Goal: Use online tool/utility: Utilize a website feature to perform a specific function

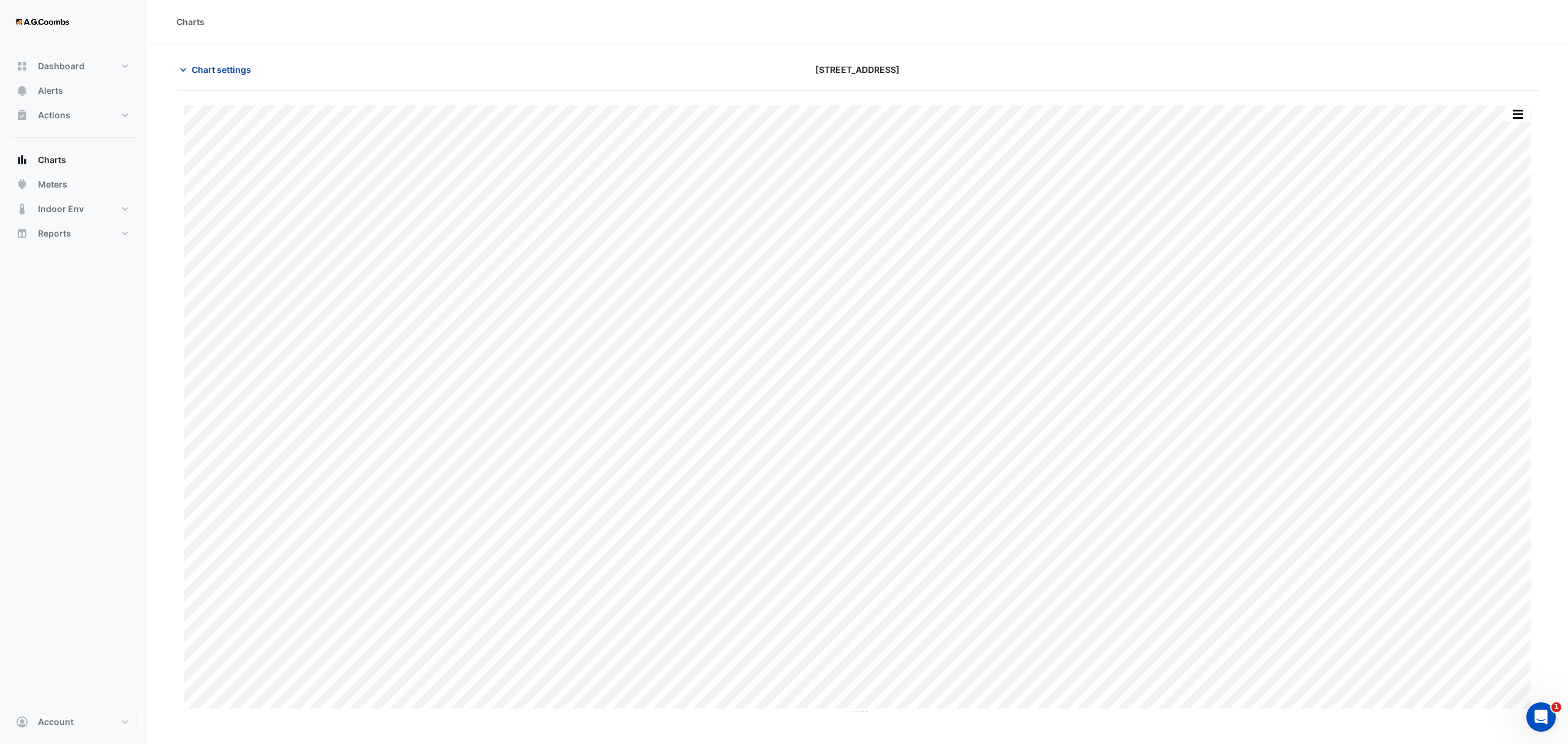
click at [250, 71] on span "Chart settings" at bounding box center [221, 69] width 60 height 13
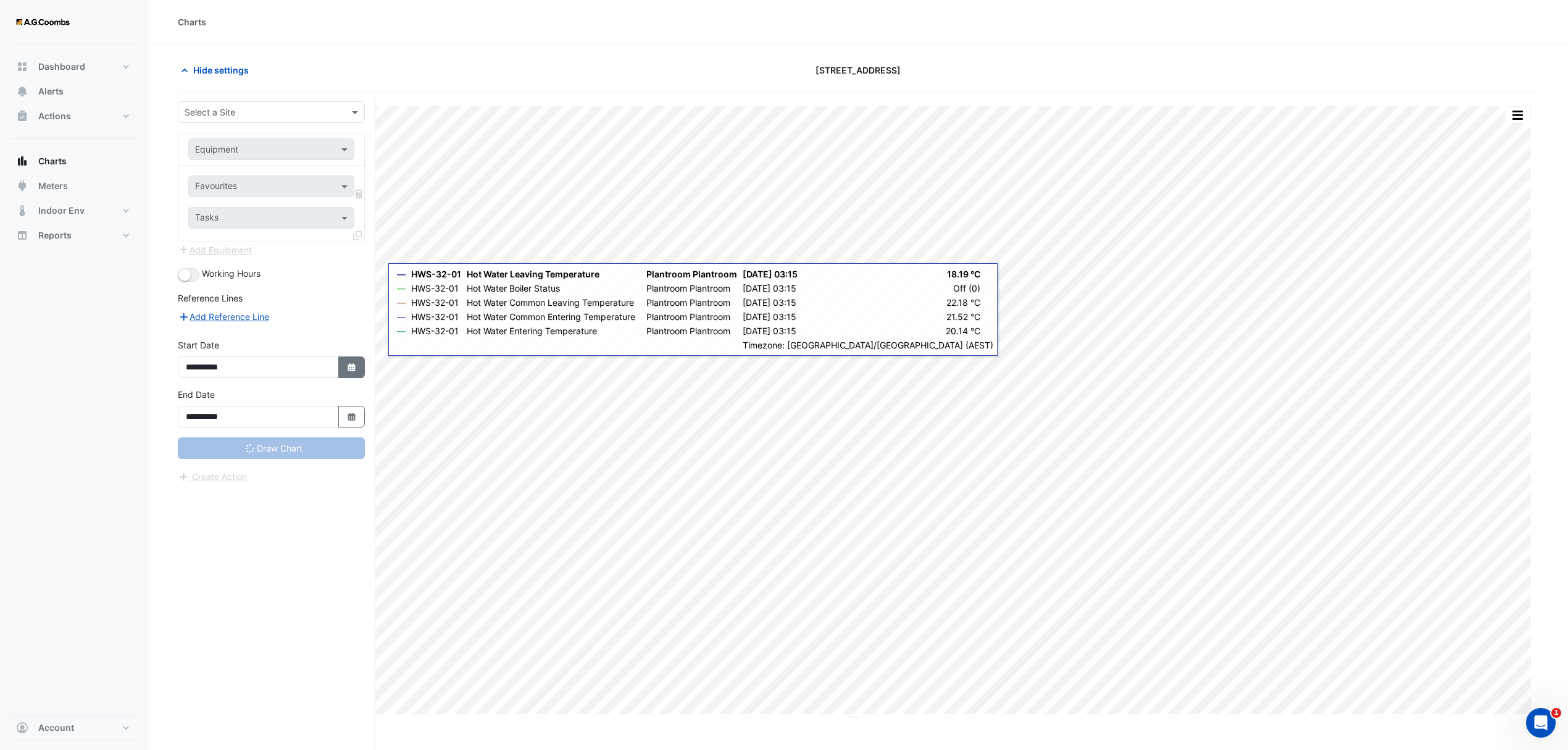
type input "**********"
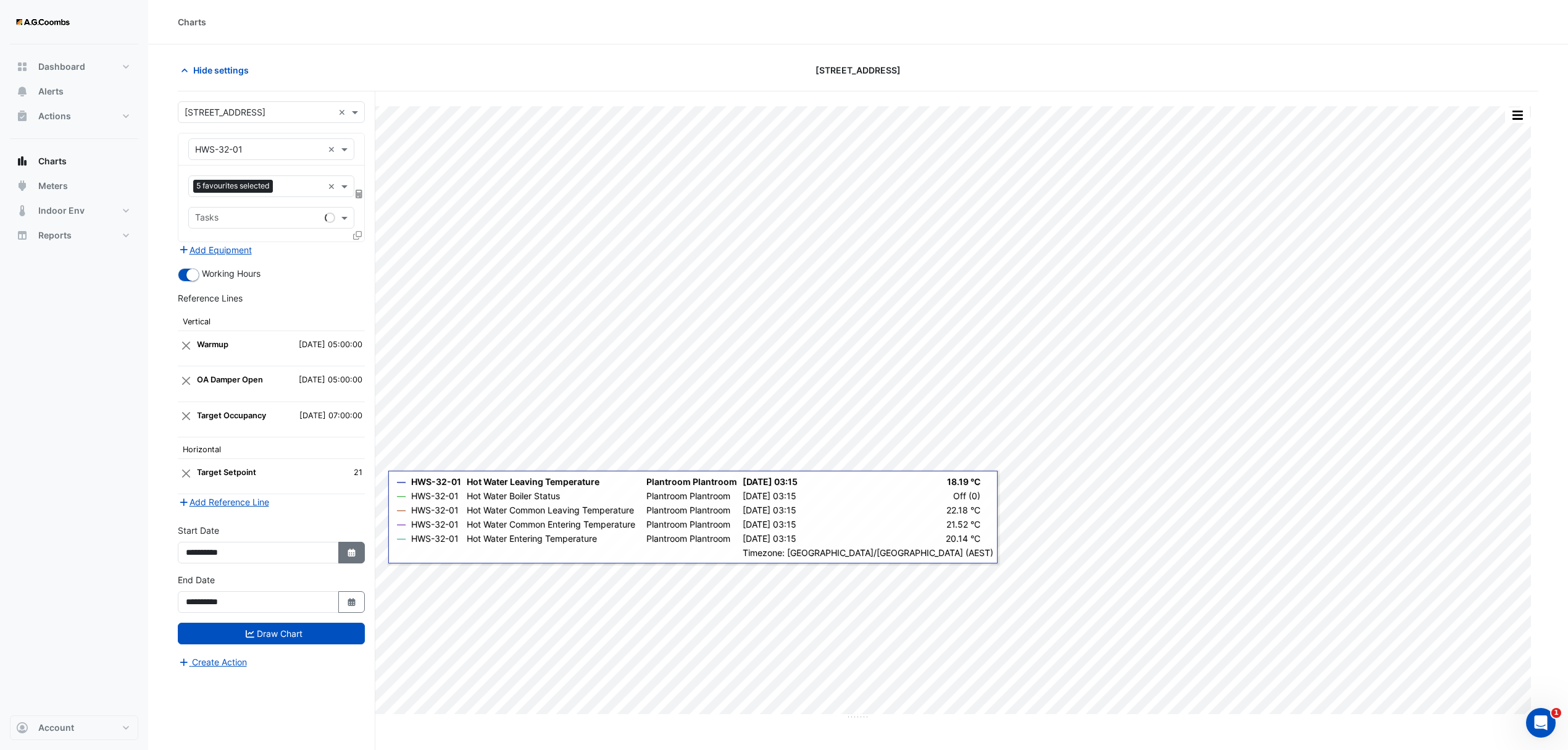
click at [358, 554] on button "Select Date" at bounding box center [352, 552] width 27 height 22
select select "*"
select select "****"
click at [277, 434] on div "5" at bounding box center [277, 433] width 20 height 20
type input "**********"
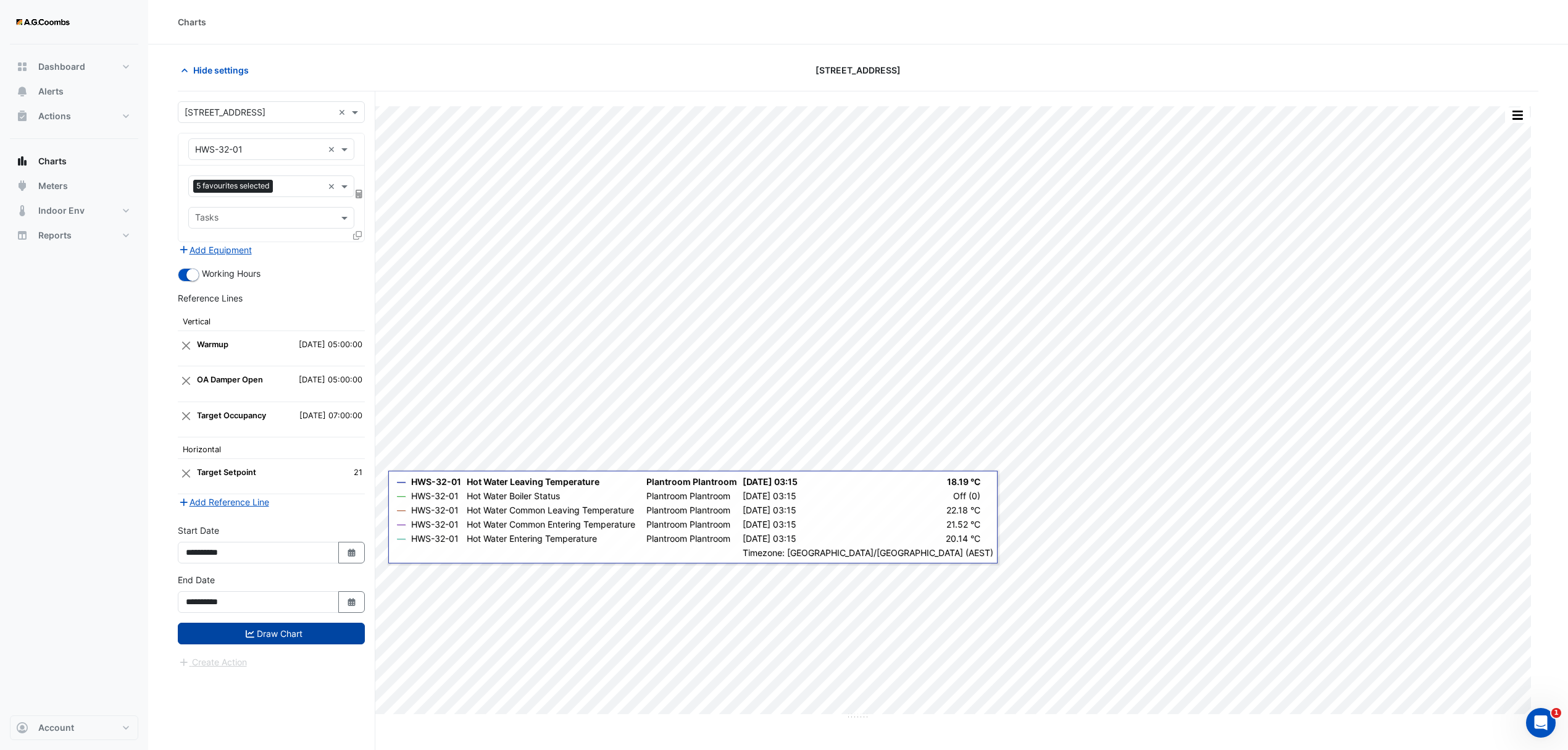
click at [309, 644] on button "Draw Chart" at bounding box center [271, 633] width 187 height 22
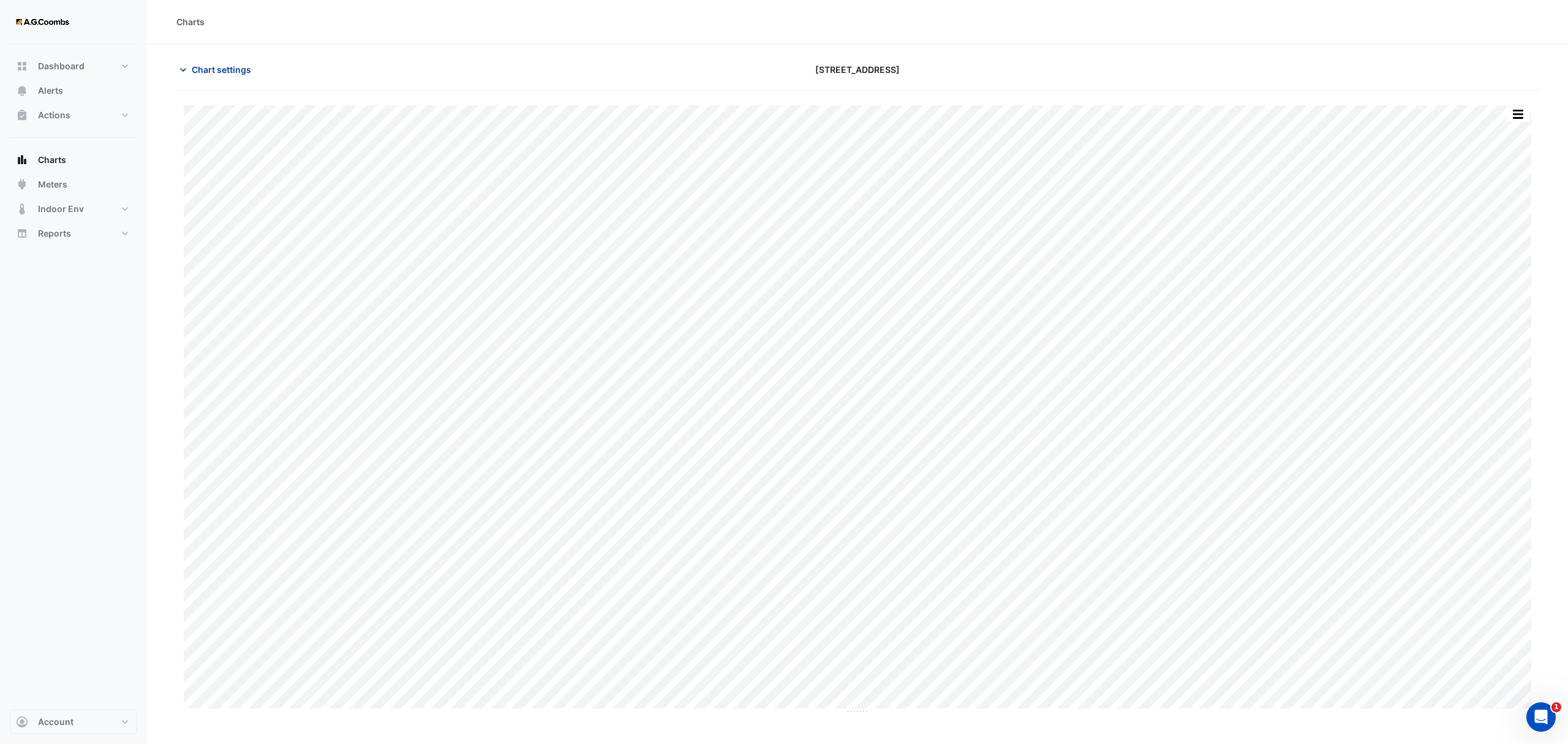
click at [238, 67] on span "Chart settings" at bounding box center [221, 69] width 60 height 13
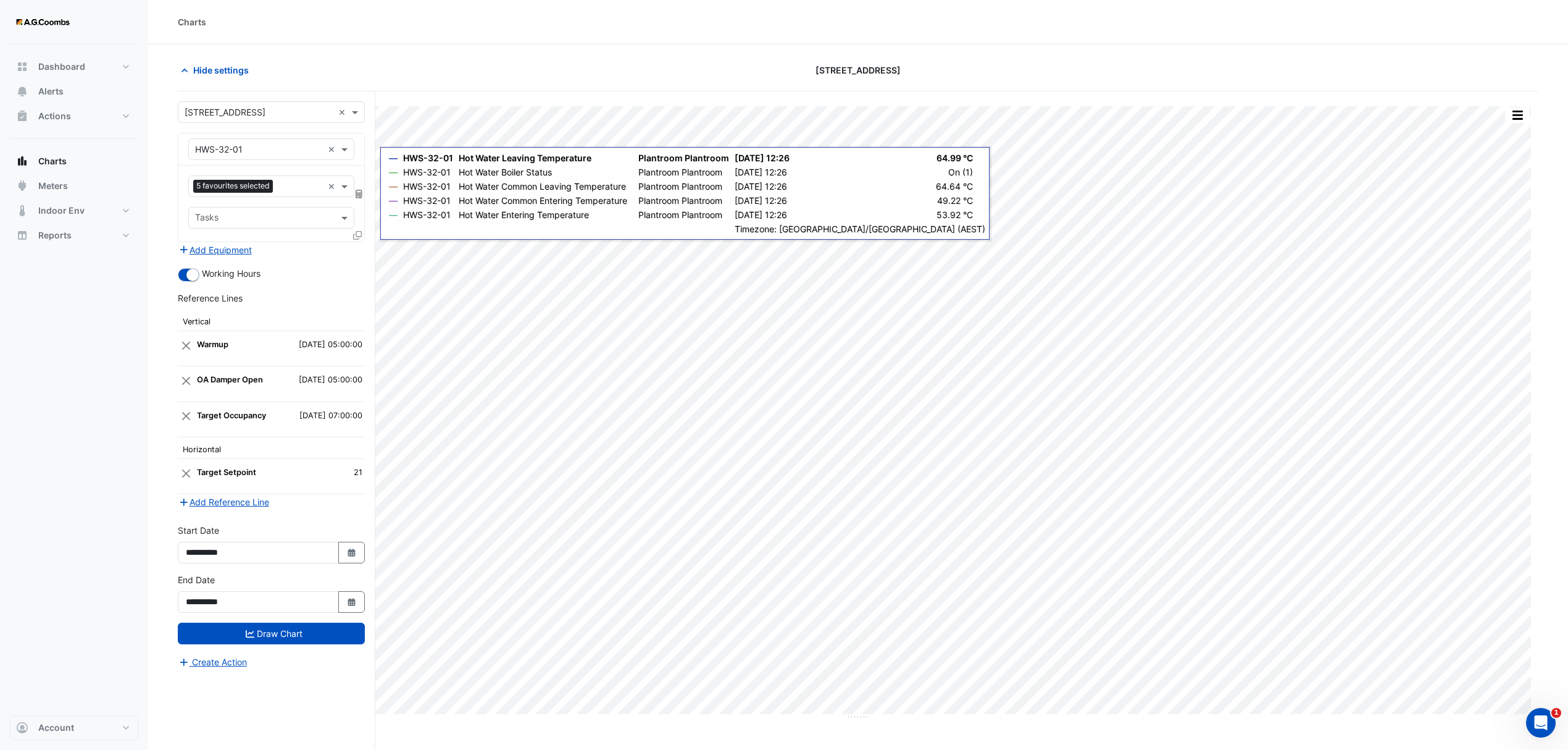
click at [361, 233] on div at bounding box center [359, 237] width 11 height 18
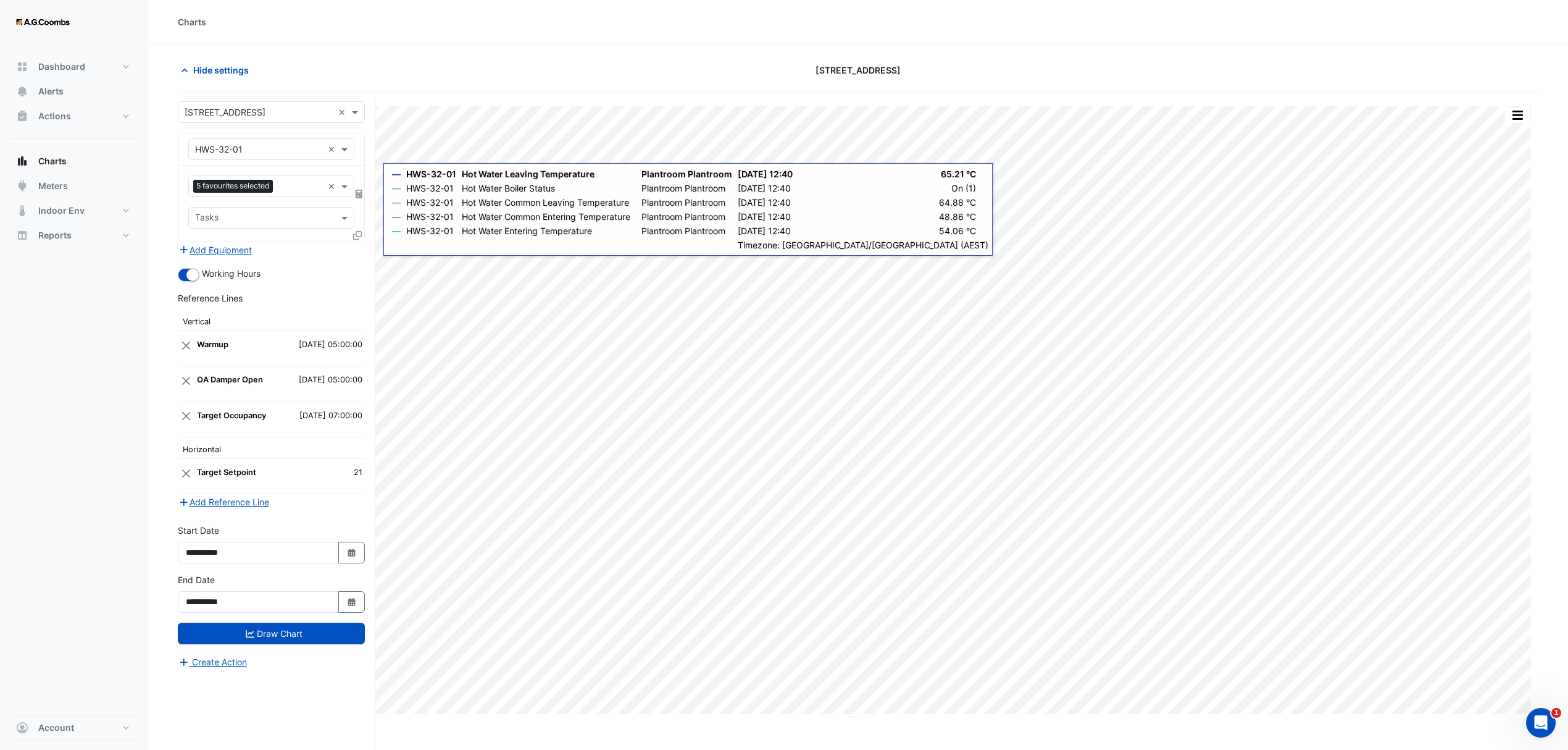
click at [354, 235] on icon at bounding box center [358, 235] width 9 height 9
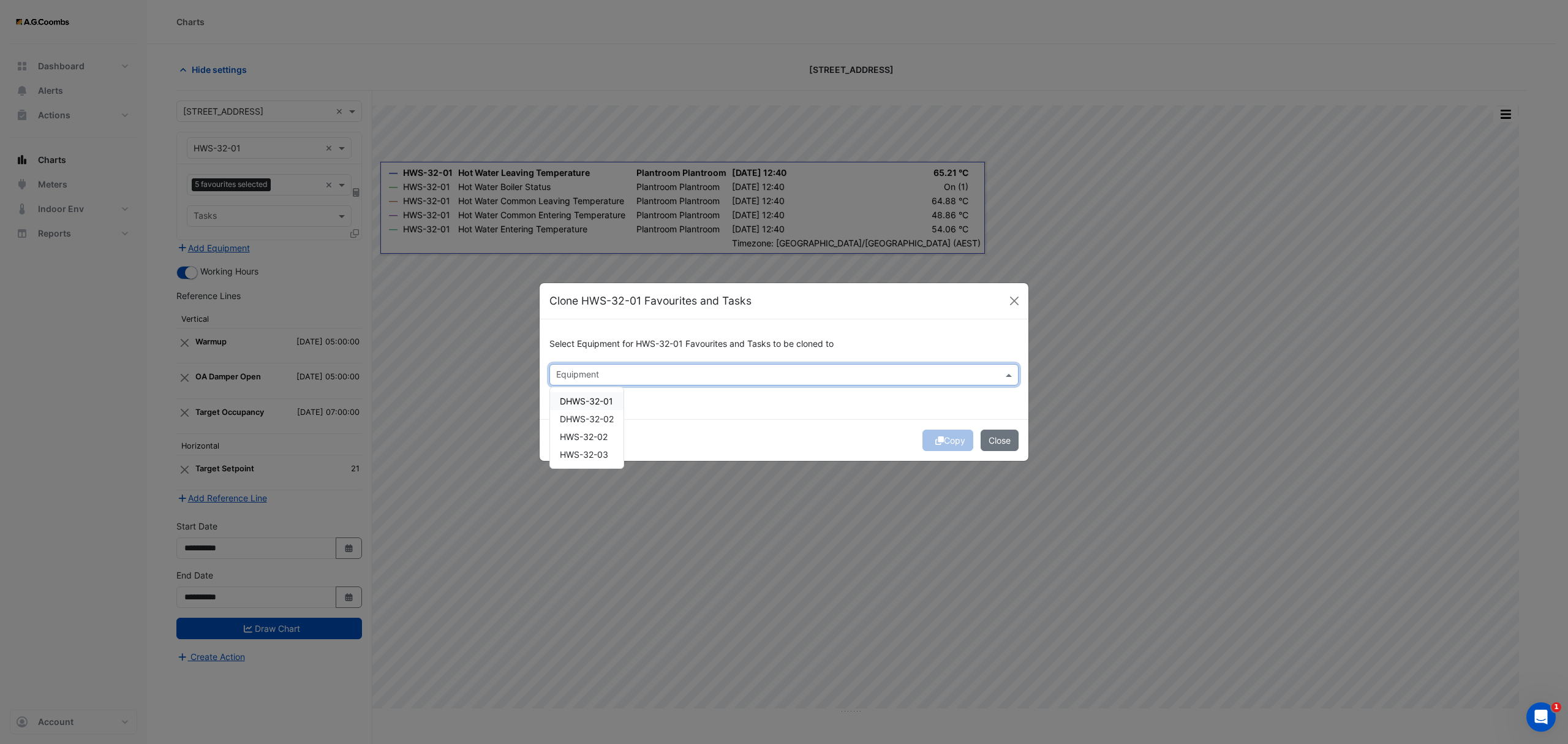
click at [608, 371] on input "text" at bounding box center [777, 376] width 442 height 13
click at [599, 425] on div "DHWS-32-02" at bounding box center [587, 419] width 74 height 18
click at [593, 411] on div "DHWS-32-02" at bounding box center [587, 419] width 74 height 18
click at [598, 436] on span "HWS-32-02" at bounding box center [584, 436] width 48 height 10
click at [598, 459] on span "HWS-32-03" at bounding box center [584, 454] width 48 height 10
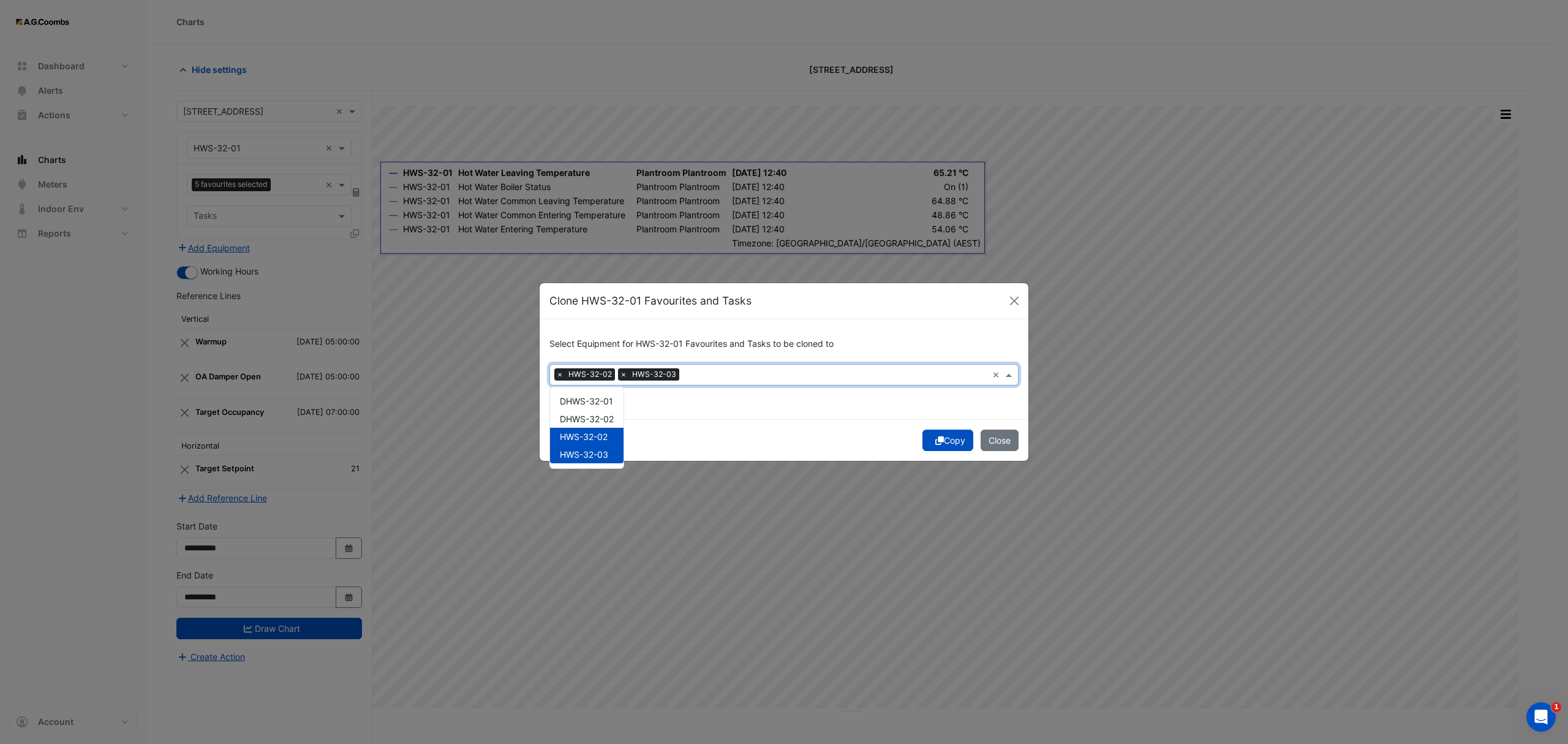
click at [951, 440] on button "Copy" at bounding box center [948, 440] width 51 height 21
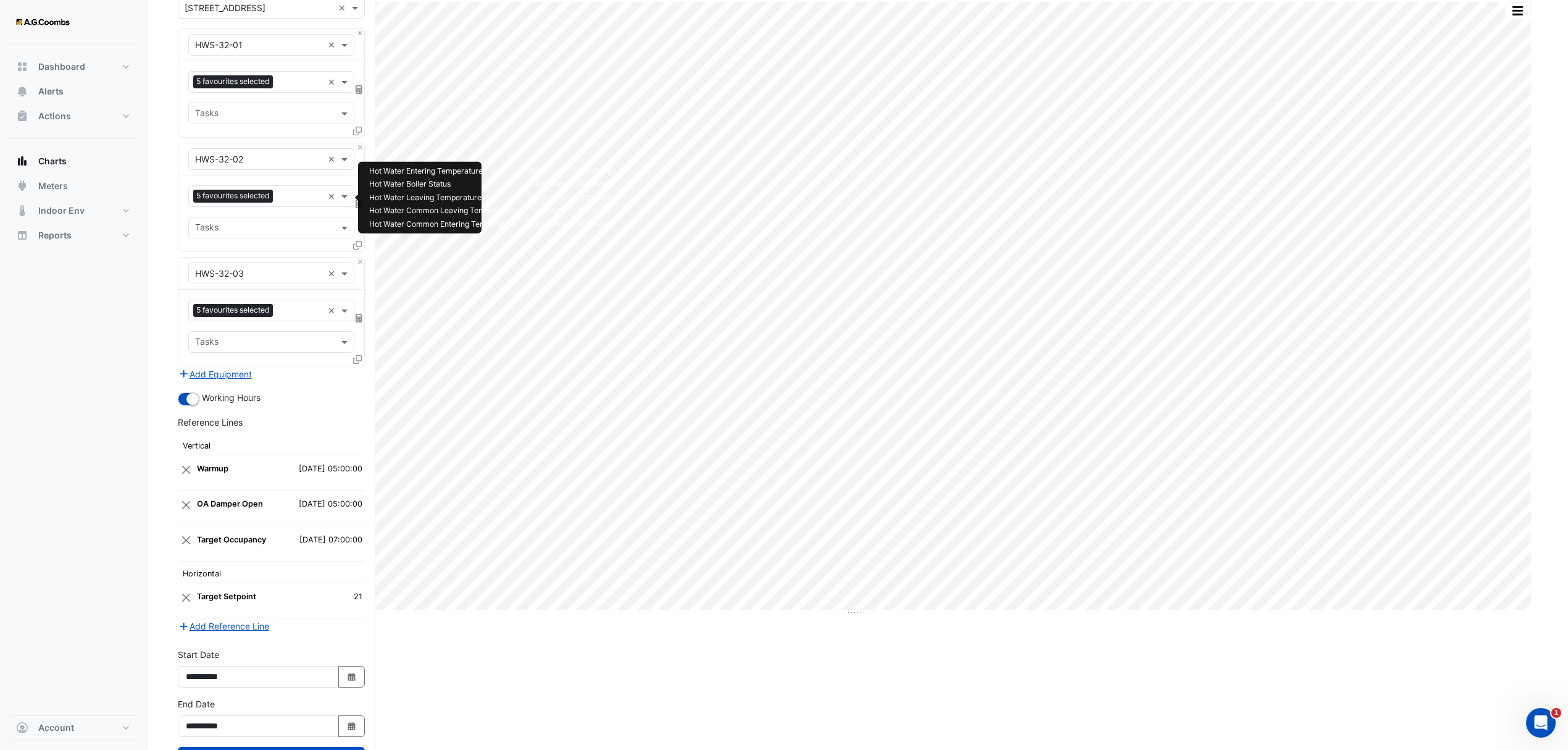
scroll to position [163, 0]
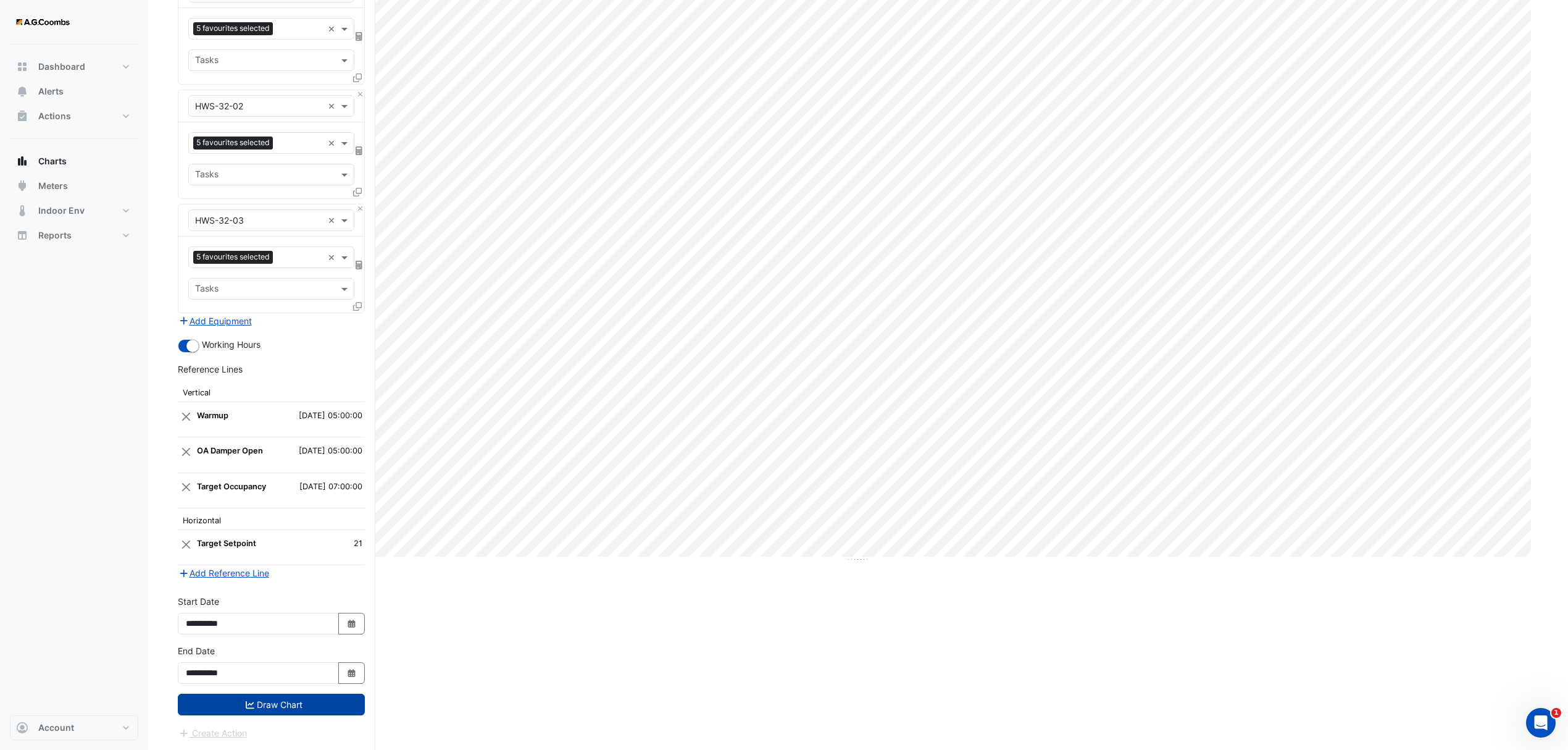
click at [252, 707] on icon "submit" at bounding box center [250, 705] width 9 height 7
